Goal: Task Accomplishment & Management: Manage account settings

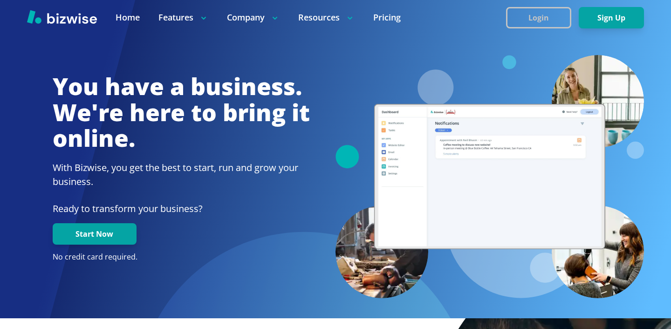
click at [541, 20] on button "Login" at bounding box center [538, 17] width 65 height 21
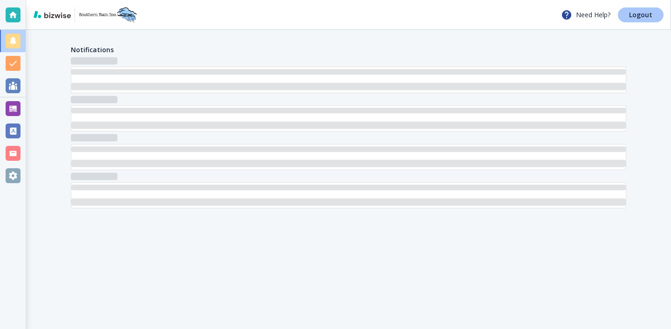
click at [642, 18] on p "Logout" at bounding box center [640, 15] width 23 height 7
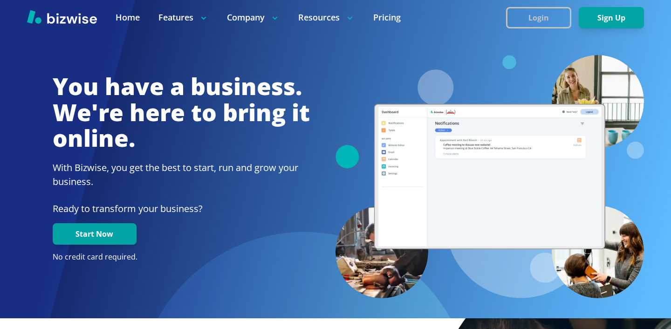
click at [543, 18] on button "Login" at bounding box center [538, 17] width 65 height 21
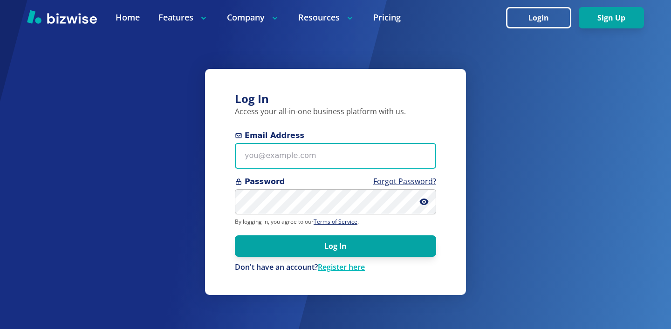
click at [267, 150] on input "Email Address" at bounding box center [335, 156] width 201 height 26
paste input "aucare@att.net"
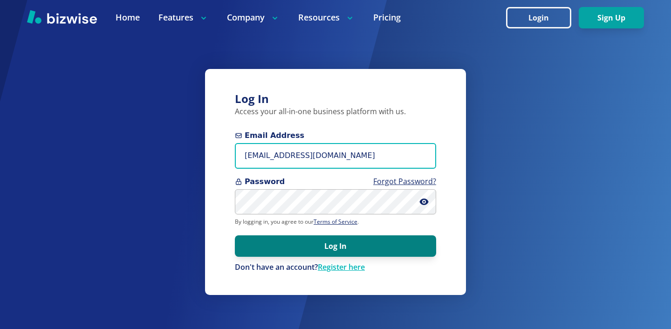
type input "aucare@att.net"
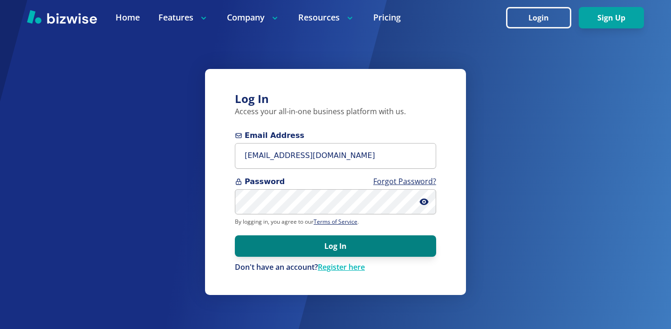
click at [310, 242] on button "Log In" at bounding box center [335, 245] width 201 height 21
